Goal: Register for event/course

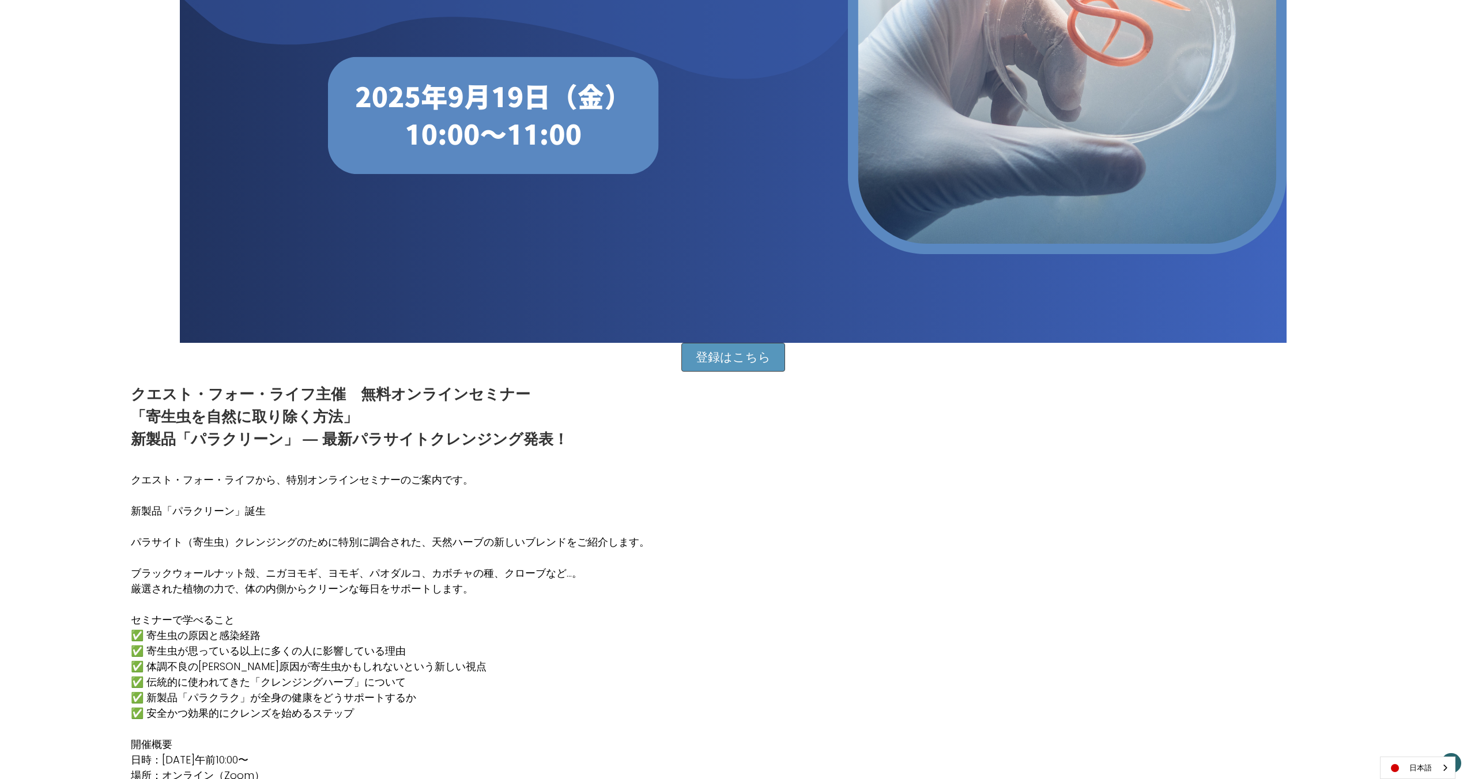
scroll to position [474, 0]
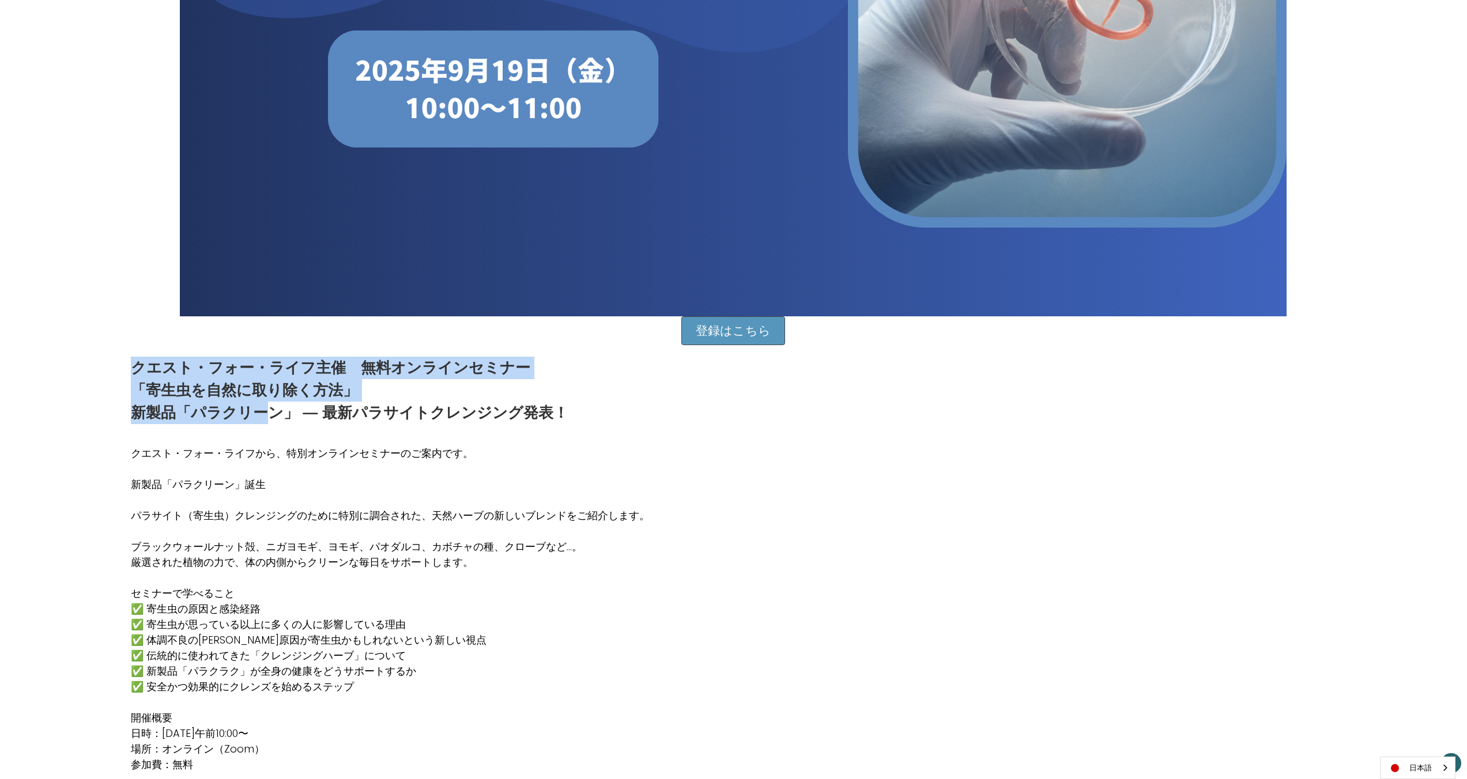
drag, startPoint x: 133, startPoint y: 413, endPoint x: 274, endPoint y: 421, distance: 140.9
click at [270, 420] on div "登録はこちら クエスト・フォー・ライフ主催　無料オンラインセミナー 「寄生虫を自然に取り除く方法」 新製品「パラクリーン」 ― 最新パラサイトクレンジング発表…" at bounding box center [733, 241] width 1217 height 1094
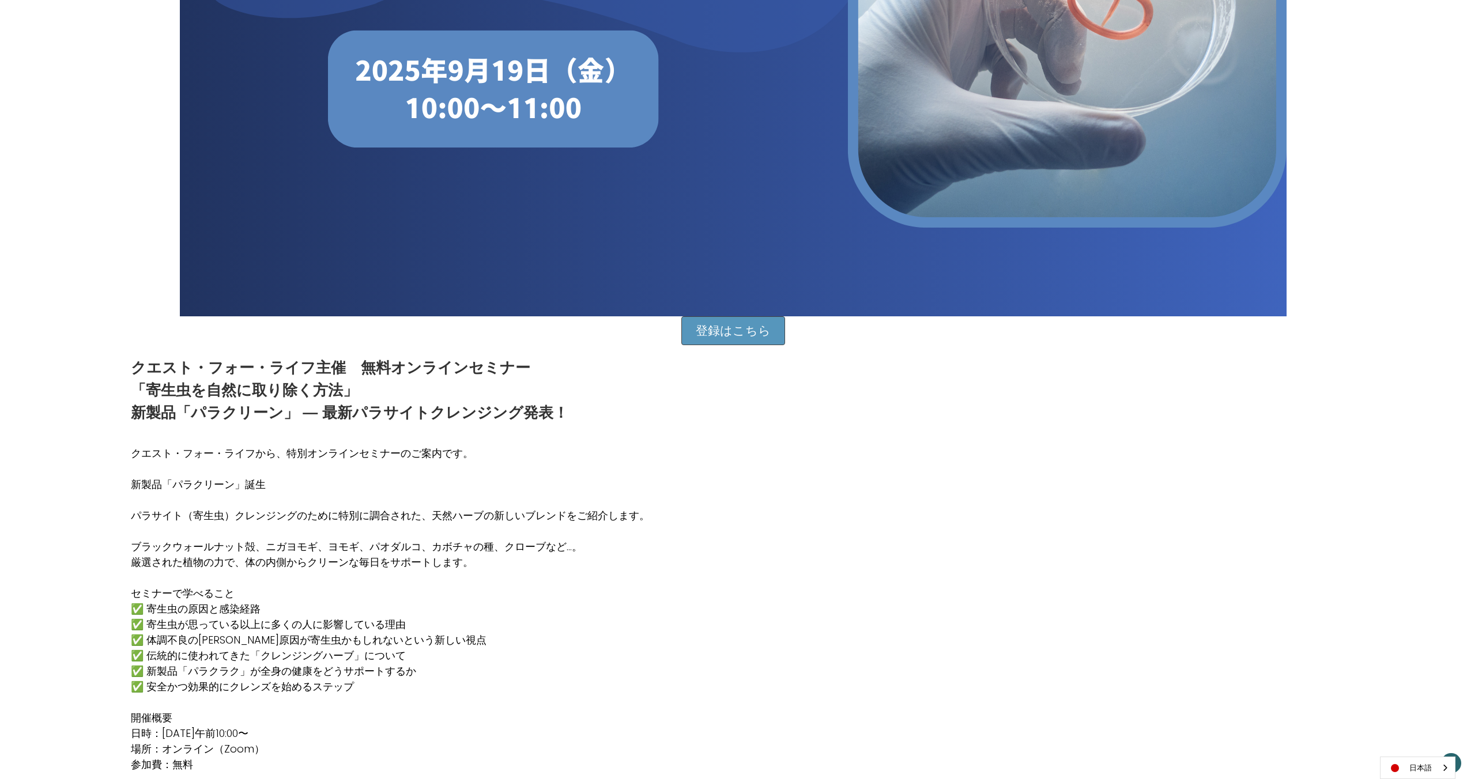
click at [277, 423] on p "クエスト・フォー・ライフ主催　無料オンラインセミナー 「寄生虫を自然に取り除く方法」 新製品「パラクリーン」 ― 最新パラサイトクレンジング発表！" at bounding box center [349, 390] width 437 height 67
drag, startPoint x: 287, startPoint y: 417, endPoint x: 258, endPoint y: 417, distance: 29.4
click at [159, 417] on p "クエスト・フォー・ライフ主催　無料オンラインセミナー 「寄生虫を自然に取り除く方法」 新製品「パラクリーン」 ― 最新パラサイトクレンジング発表！" at bounding box center [349, 390] width 437 height 67
click at [277, 416] on p "クエスト・フォー・ライフ主催　無料オンラインセミナー 「寄生虫を自然に取り除く方法」 新製品「パラクリーン」 ― 最新パラサイトクレンジング発表！" at bounding box center [349, 390] width 437 height 67
drag, startPoint x: 292, startPoint y: 416, endPoint x: 135, endPoint y: 411, distance: 156.3
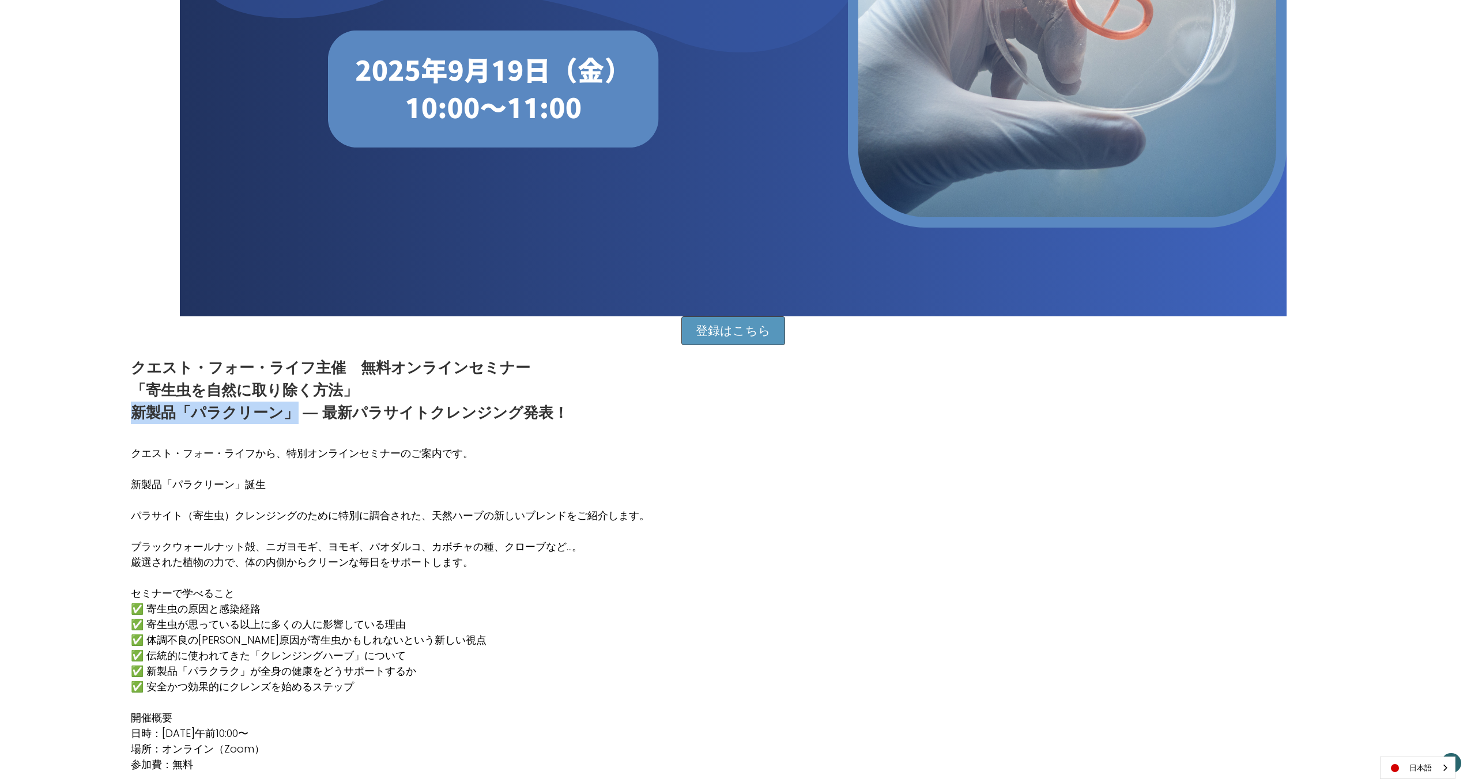
click at [137, 412] on p "クエスト・フォー・ライフ主催　無料オンラインセミナー 「寄生虫を自然に取り除く方法」 新製品「パラクリーン」 ― 最新パラサイトクレンジング発表！" at bounding box center [349, 390] width 437 height 67
copy p "新製品「パラクリーン」"
